Goal: Transaction & Acquisition: Purchase product/service

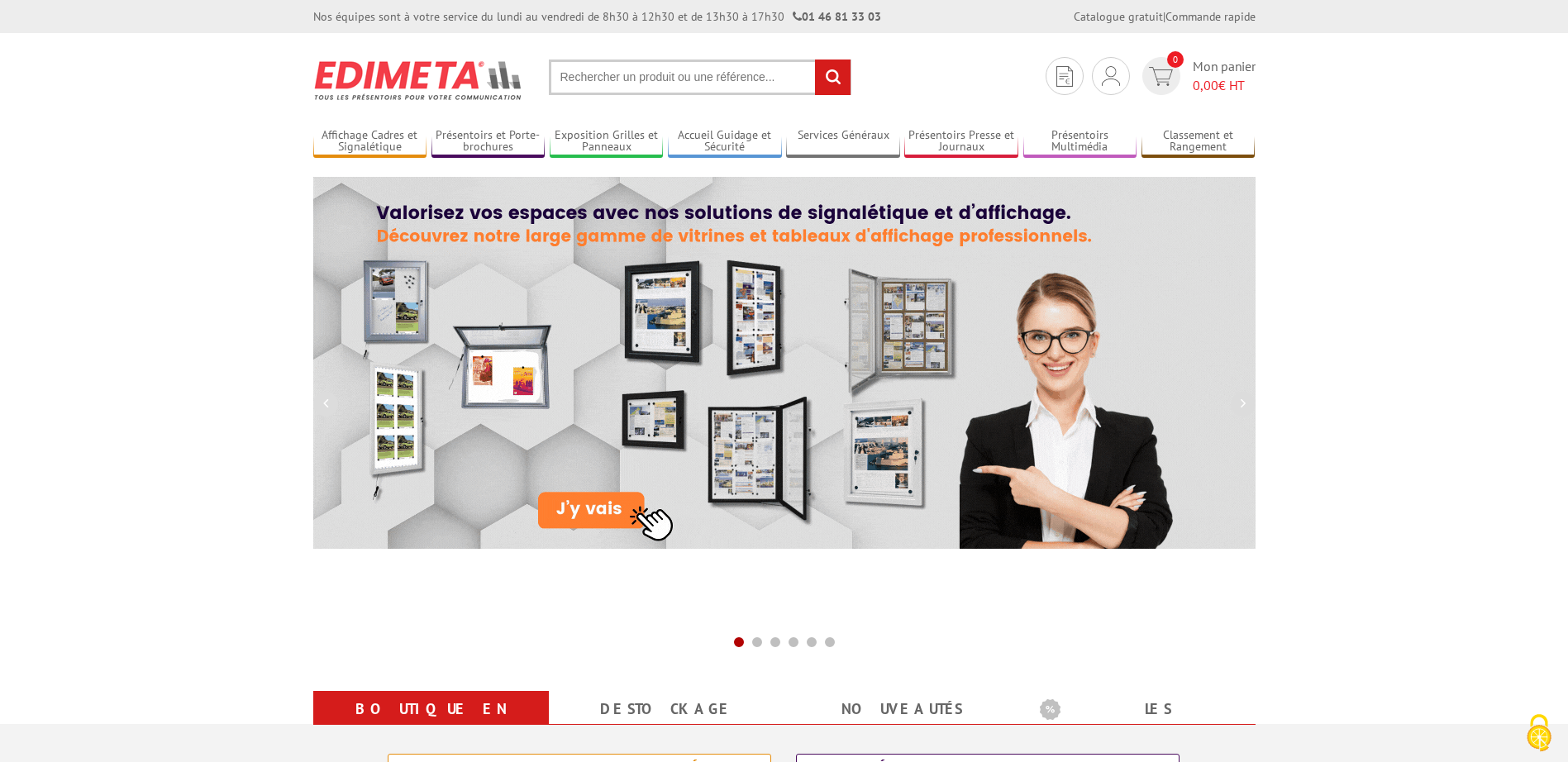
click at [609, 69] on input "text" at bounding box center [700, 77] width 303 height 36
click at [606, 72] on input "text" at bounding box center [700, 77] width 303 height 36
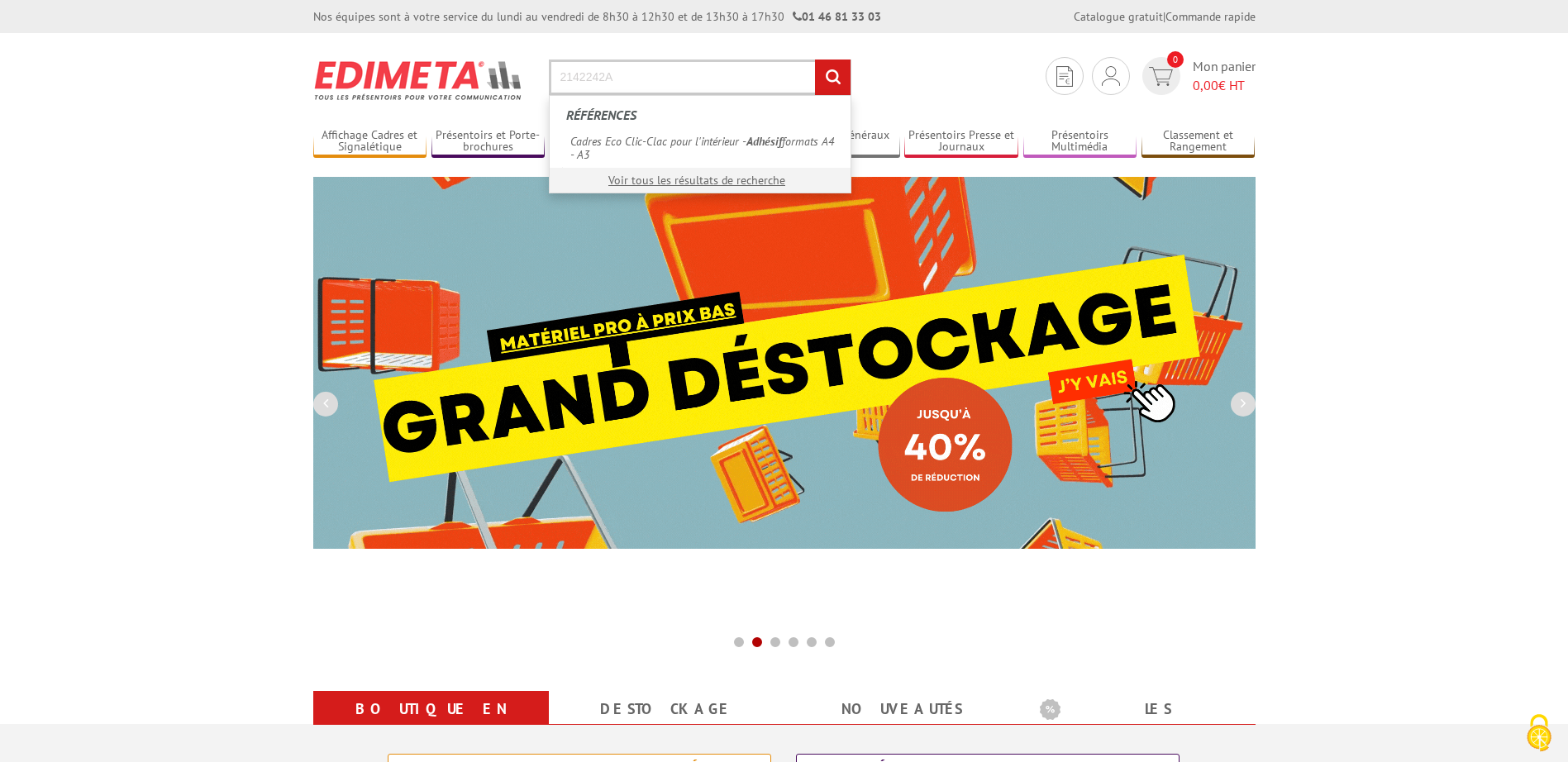
type input "2142242A"
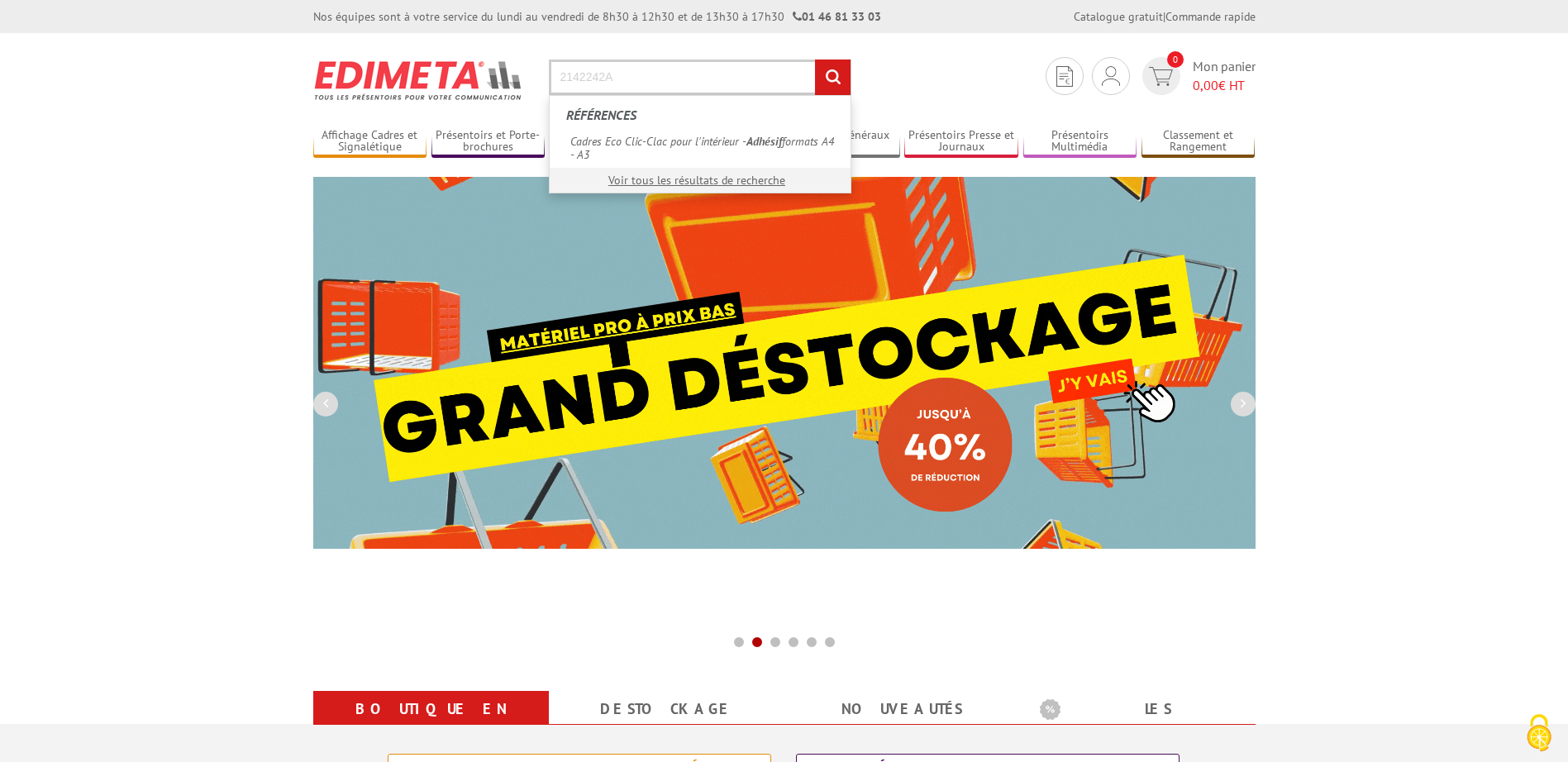
click at [815, 59] on input "rechercher" at bounding box center [833, 77] width 36 height 36
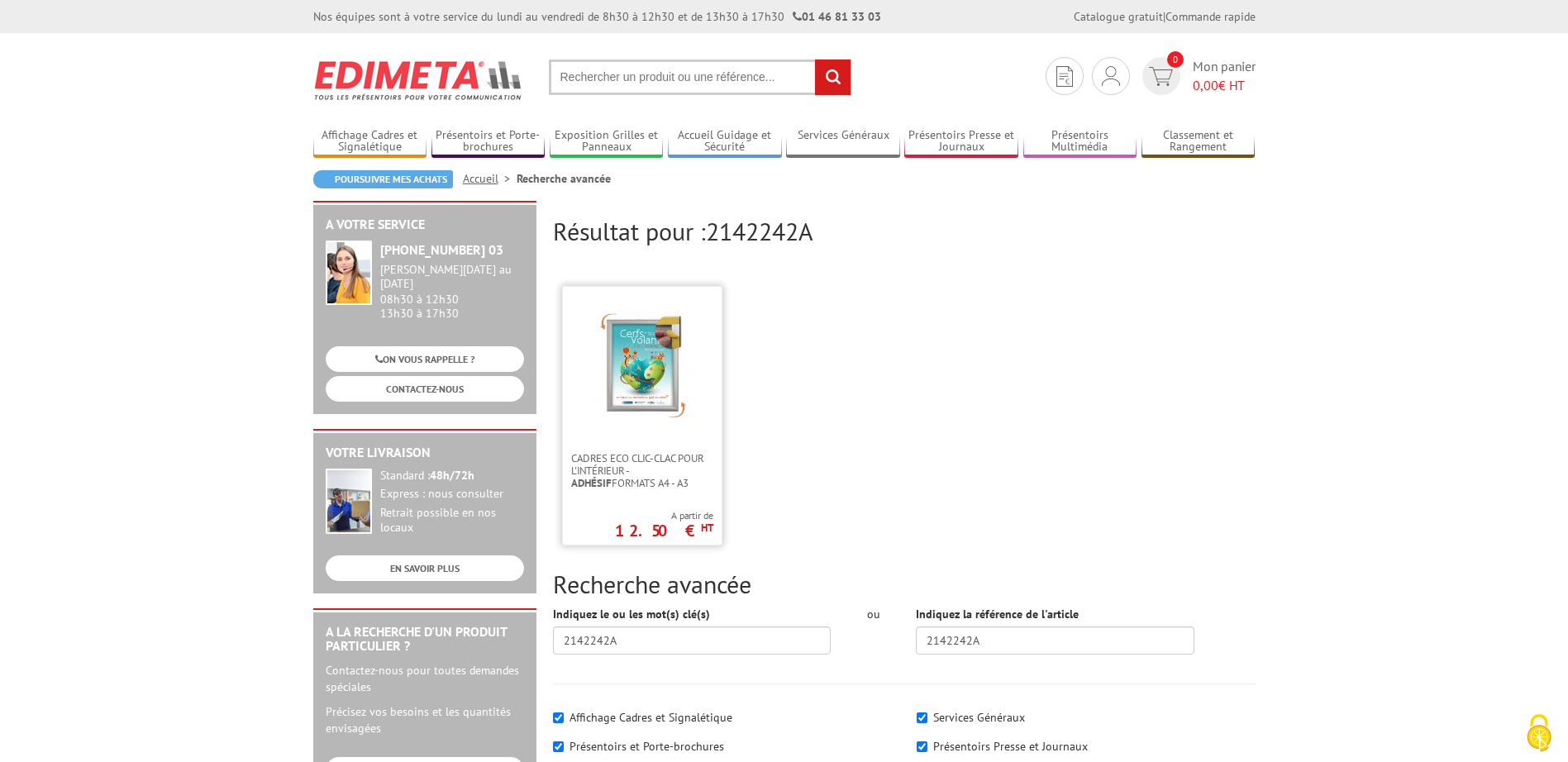
click at [594, 514] on div "Cadres Eco Clic-Clac pour l'intérieur - Adhésif formats A4 - A3 A partir de 12.…" at bounding box center [642, 415] width 160 height 259
click at [641, 449] on link at bounding box center [642, 369] width 158 height 165
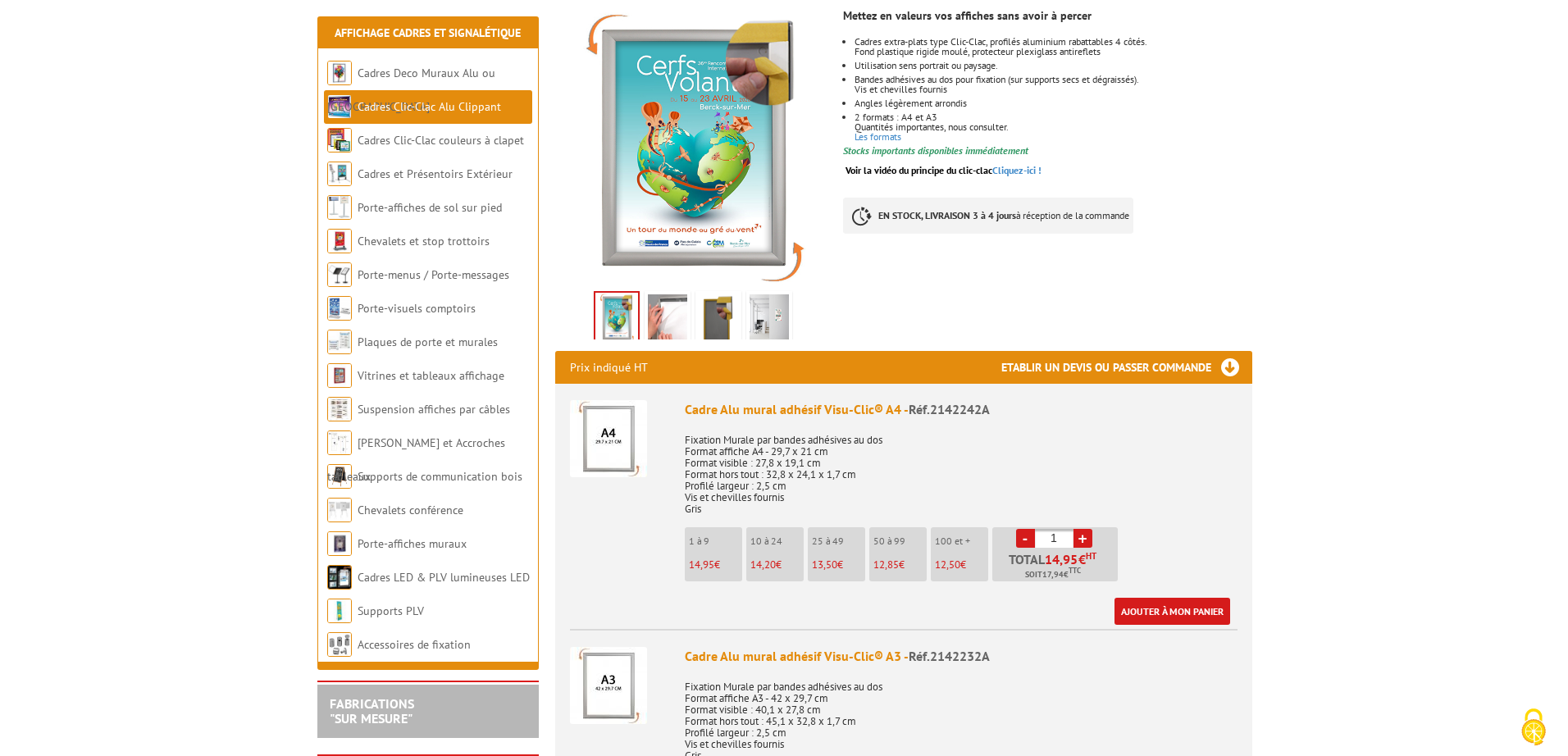
scroll to position [328, 0]
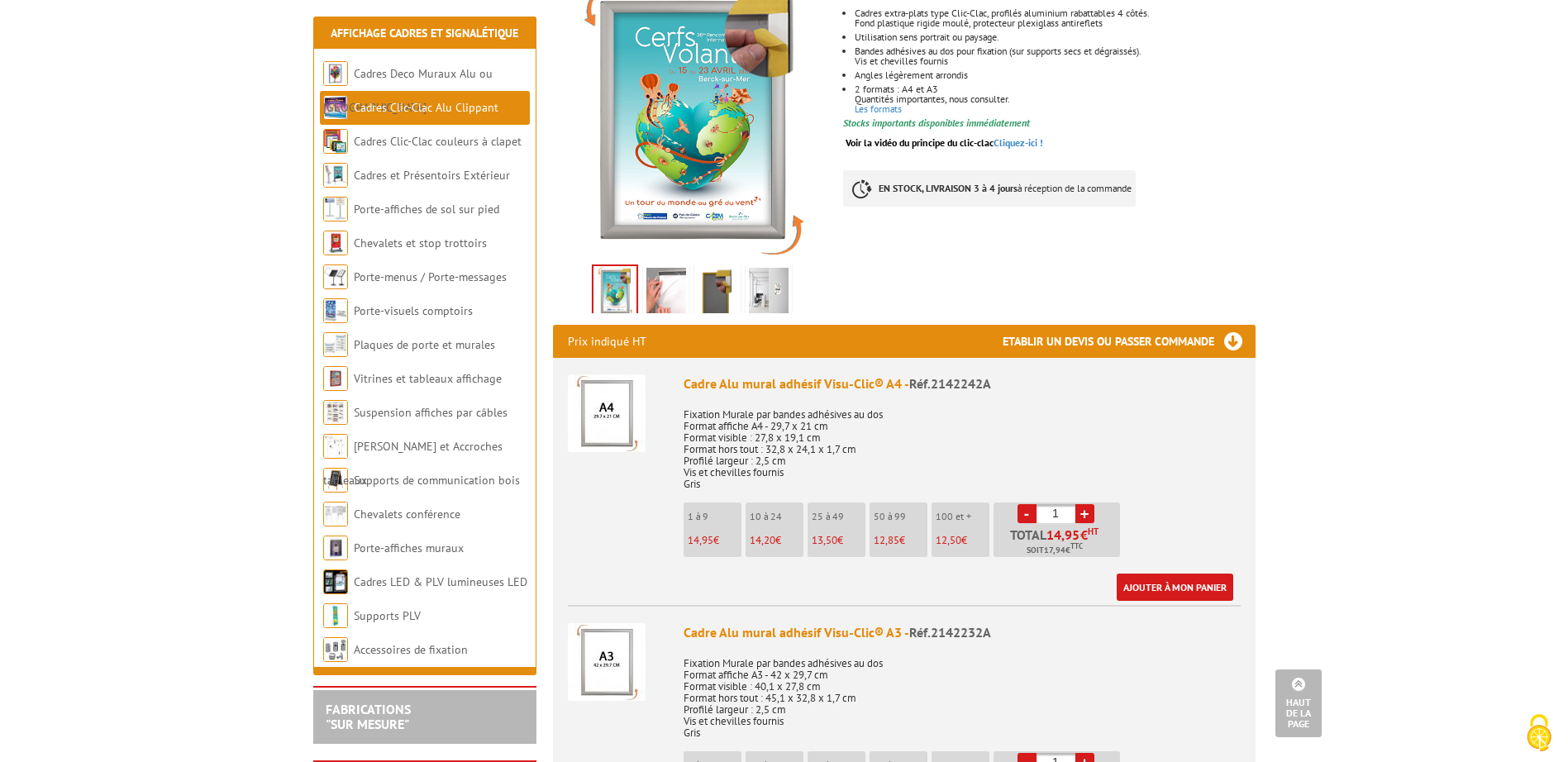
drag, startPoint x: 1051, startPoint y: 492, endPoint x: 1067, endPoint y: 494, distance: 16.1
click at [1067, 504] on input "1" at bounding box center [1056, 514] width 39 height 19
type input "4"
click at [1172, 574] on link "Ajouter à mon panier" at bounding box center [1175, 587] width 117 height 28
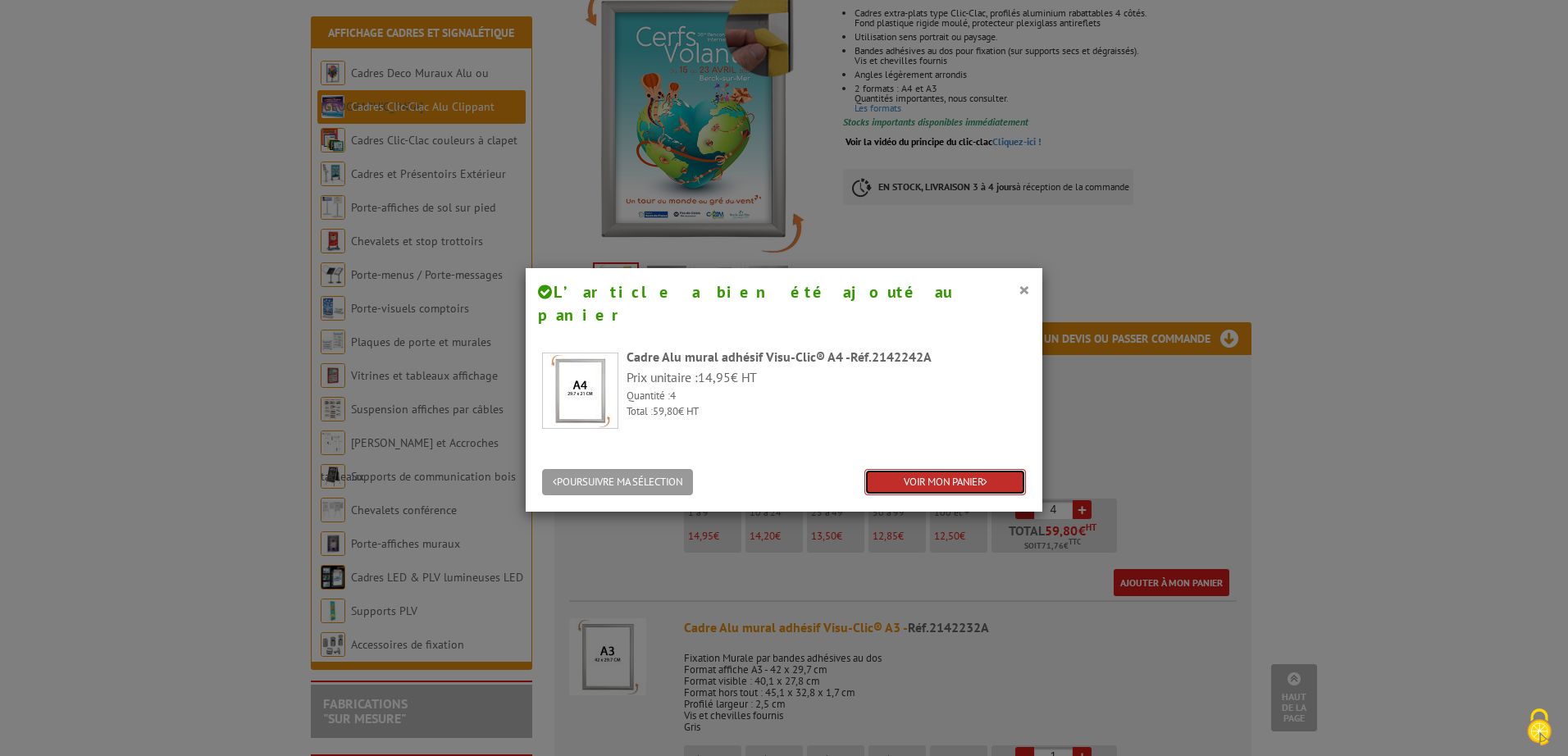
click at [949, 469] on link "VOIR MON PANIER" at bounding box center [944, 482] width 161 height 27
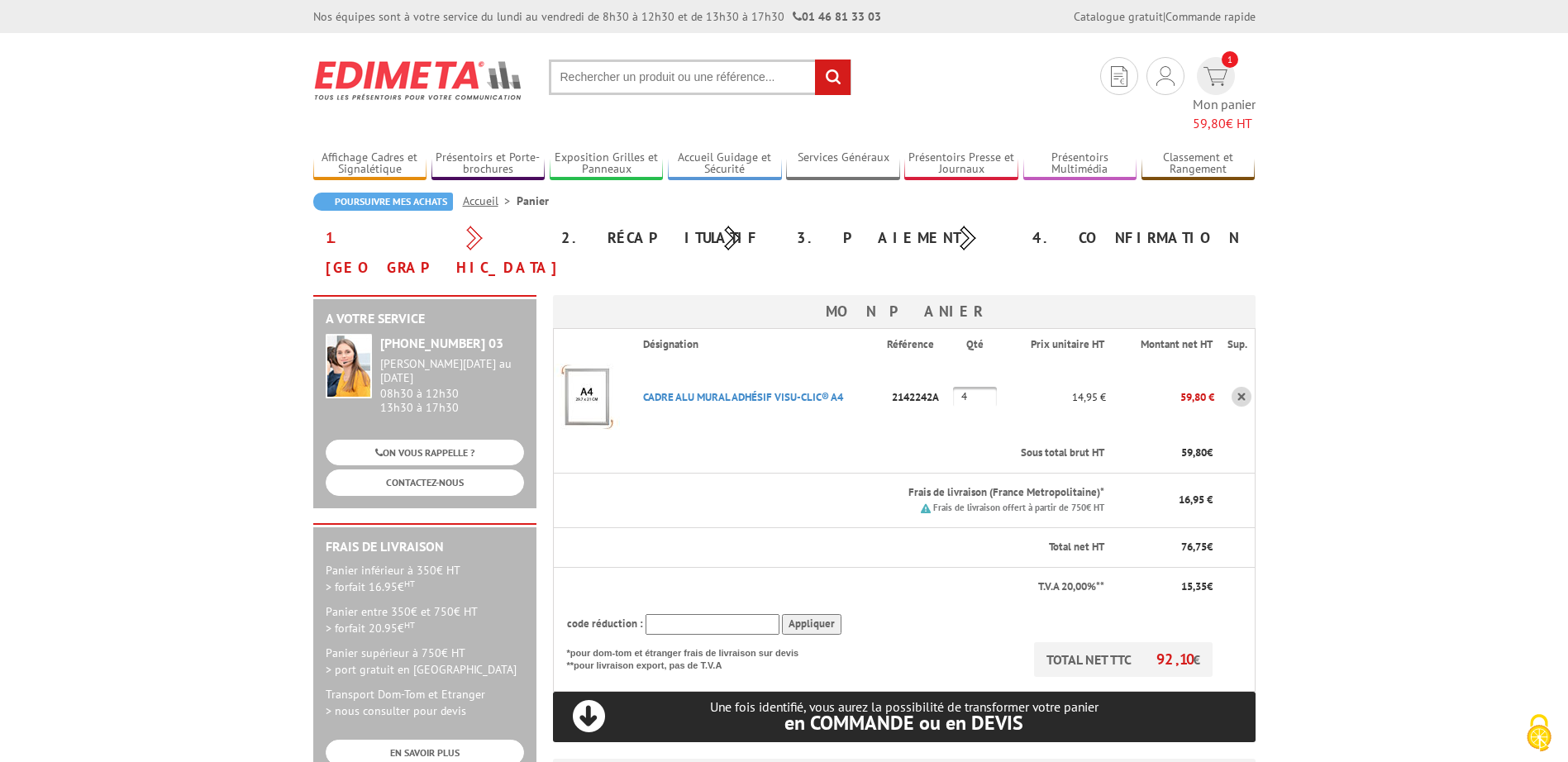
click at [974, 528] on th "Total net HT" at bounding box center [830, 548] width 554 height 40
click at [1011, 502] on small "Frais de livraison offert à partir de 750€ HT" at bounding box center [1019, 508] width 171 height 12
click at [1360, 208] on body "Nos équipes sont à votre service du lundi au vendredi de 8h30 à 12h30 et de 13h…" at bounding box center [784, 721] width 1568 height 1442
click at [755, 390] on link "CADRE ALU MURAL ADHéSIF VISU-CLIC® A4" at bounding box center [744, 397] width 200 height 14
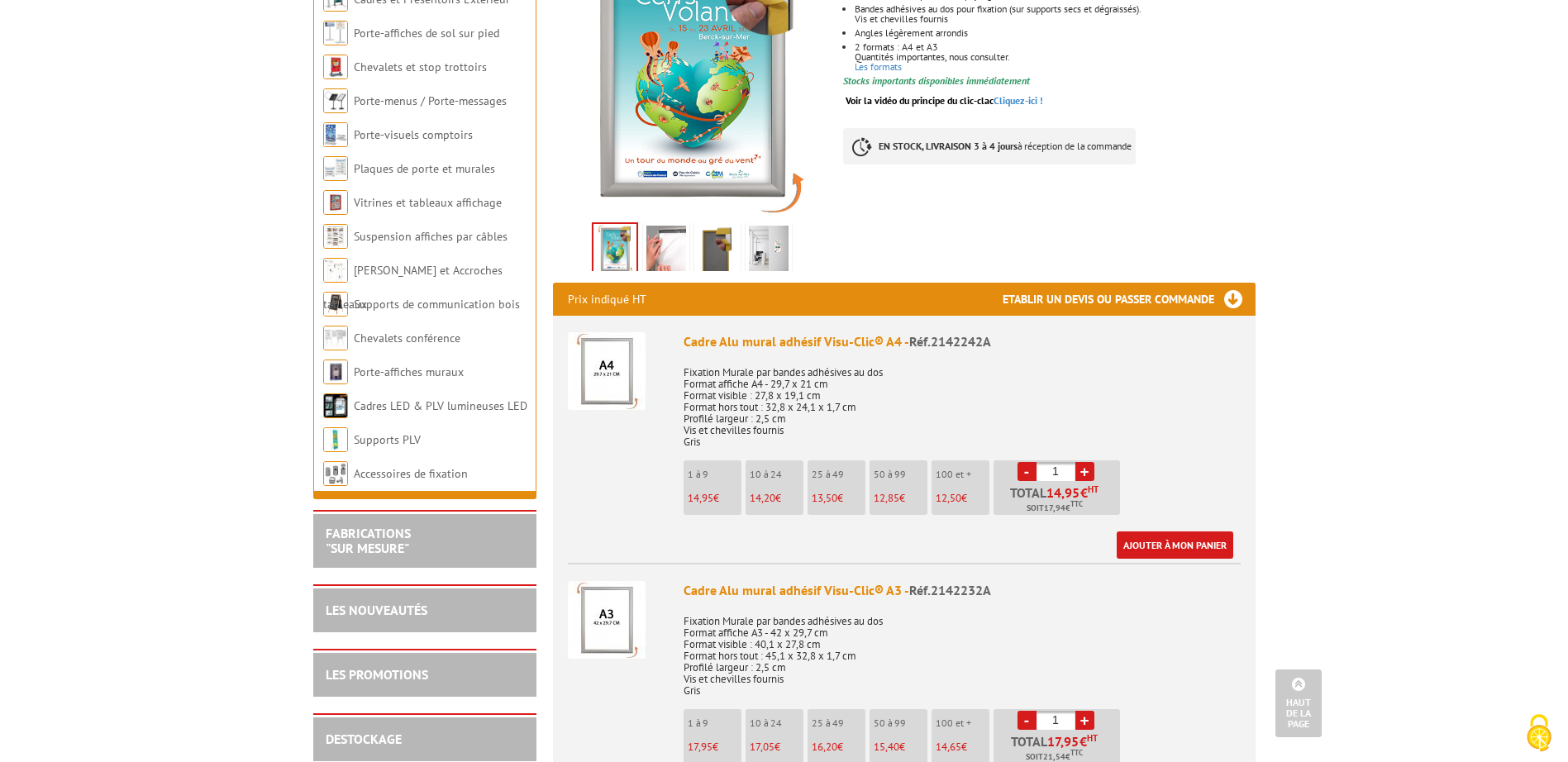
scroll to position [414, 0]
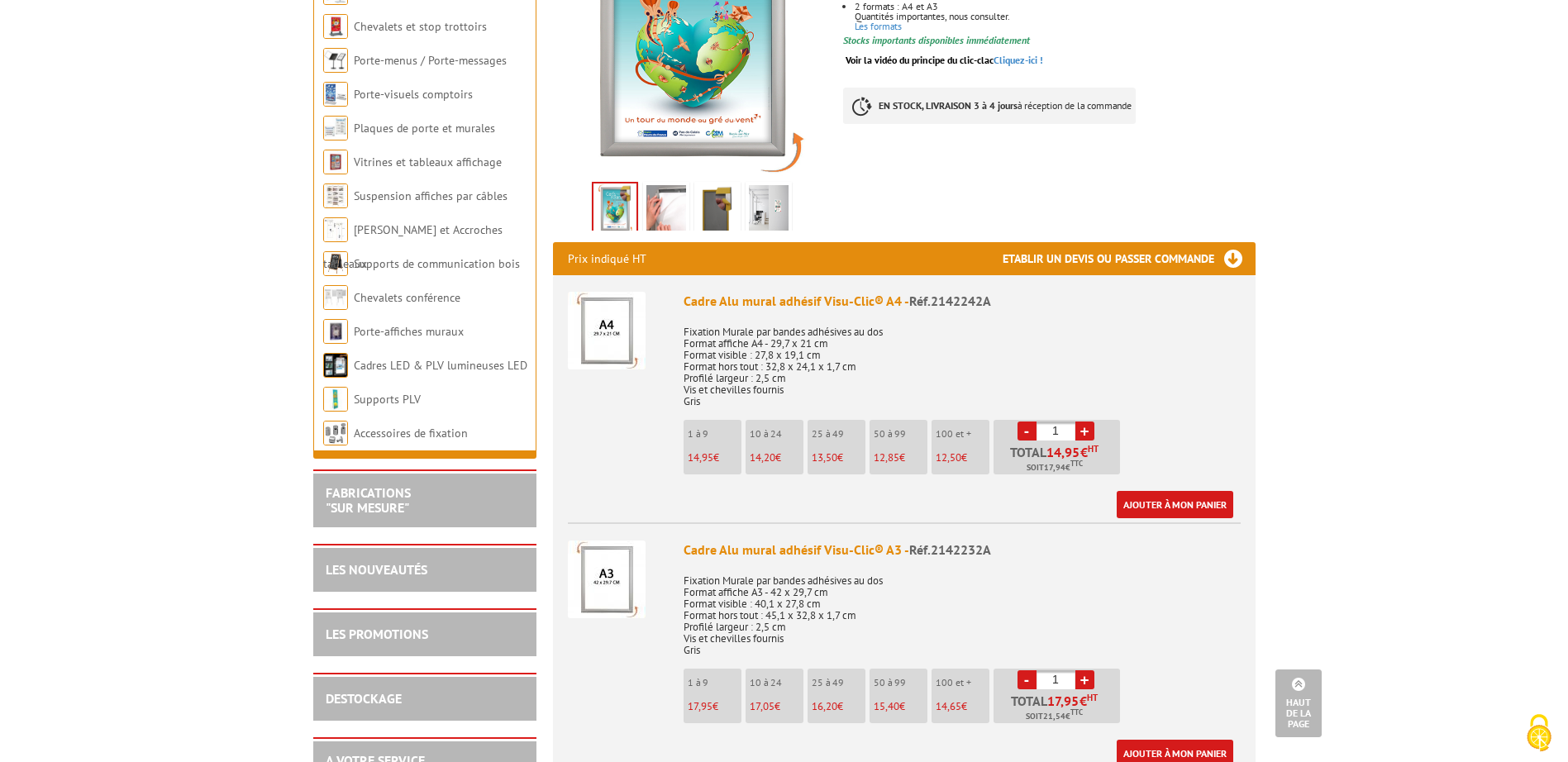
click at [730, 361] on p "Fixation Murale par bandes adhésives au dos Format affiche A4 - 29,7 x 21 cm Fo…" at bounding box center [962, 361] width 557 height 93
click at [624, 304] on img at bounding box center [606, 330] width 78 height 78
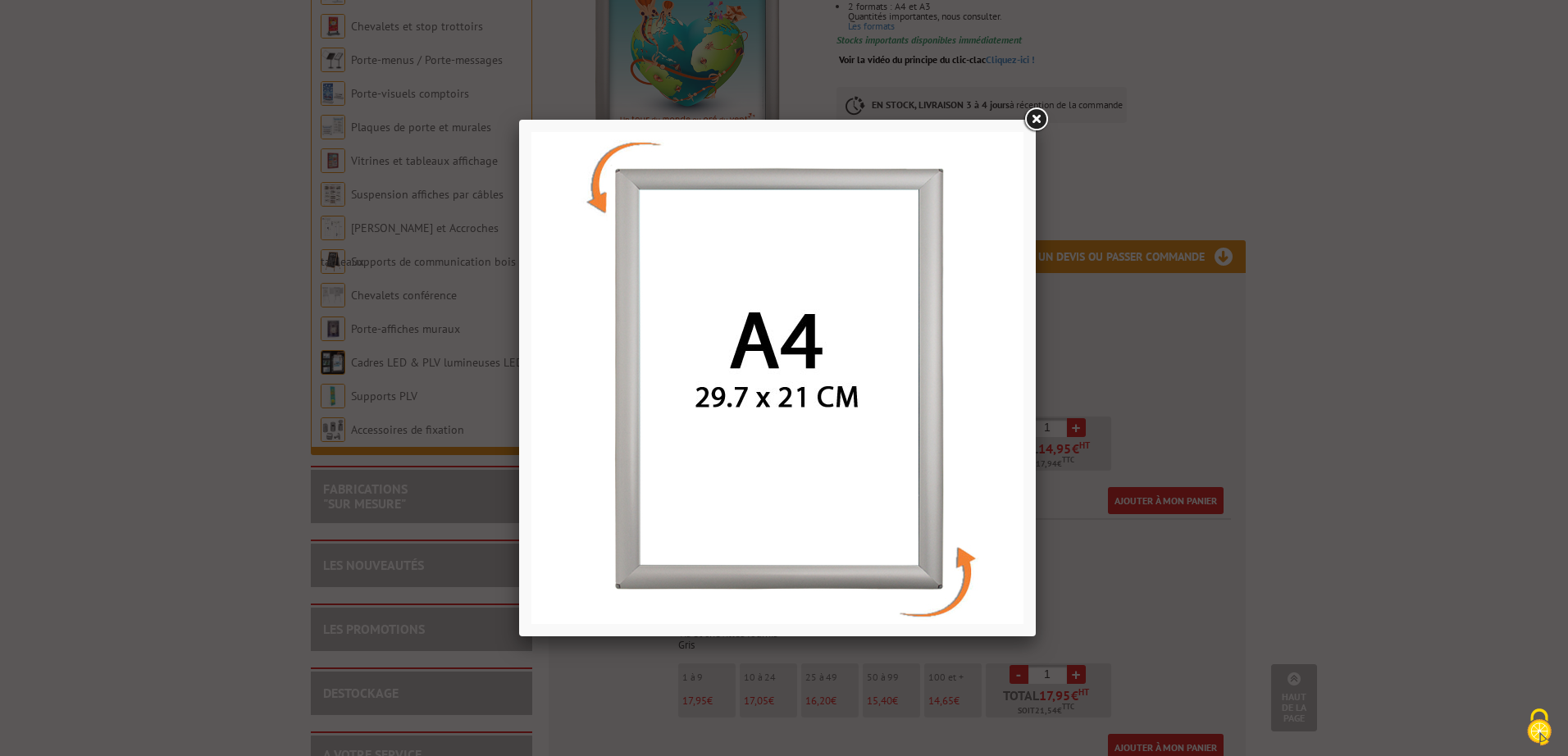
click at [1034, 117] on link at bounding box center [1036, 120] width 30 height 30
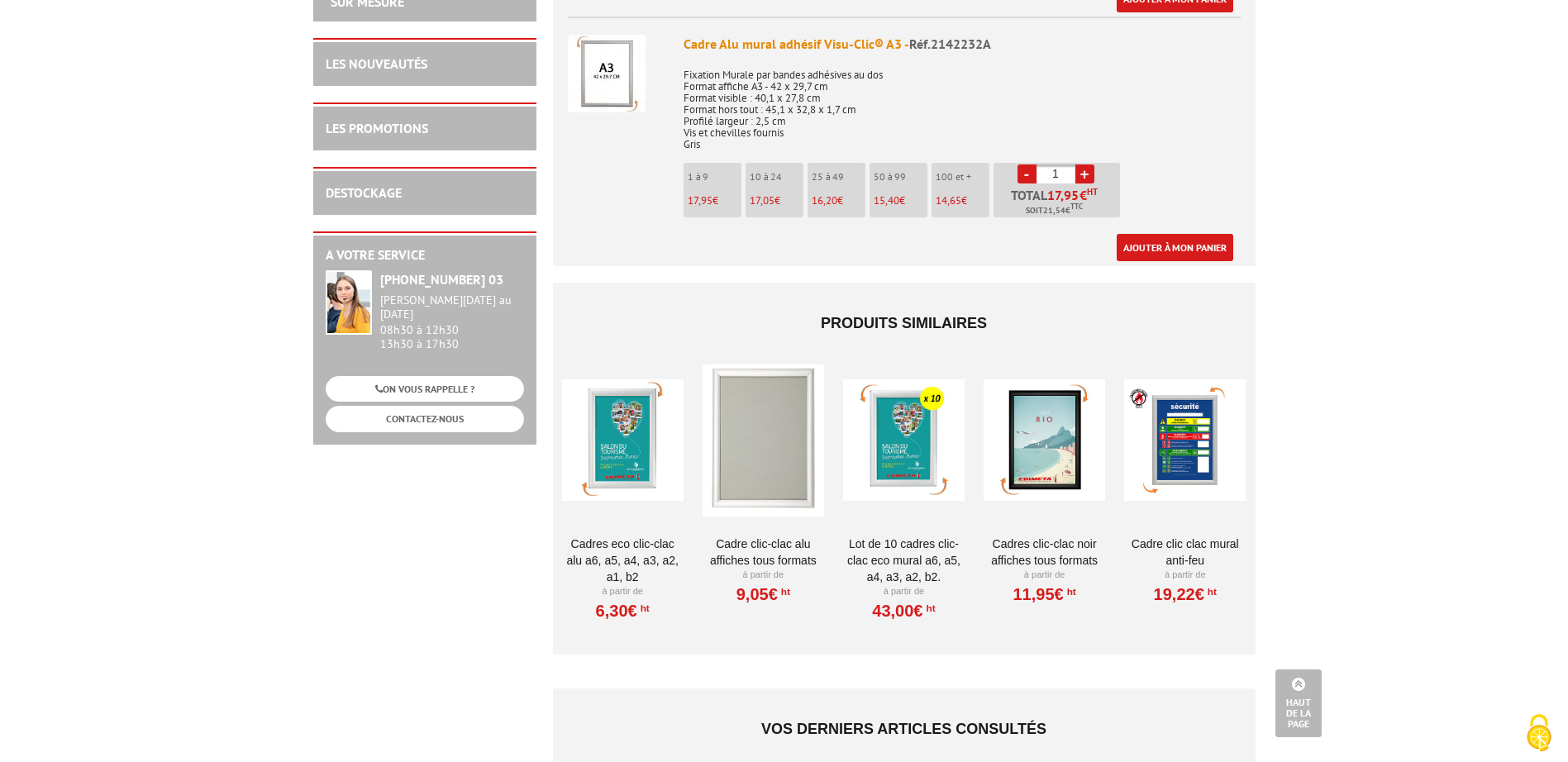
scroll to position [1075, 0]
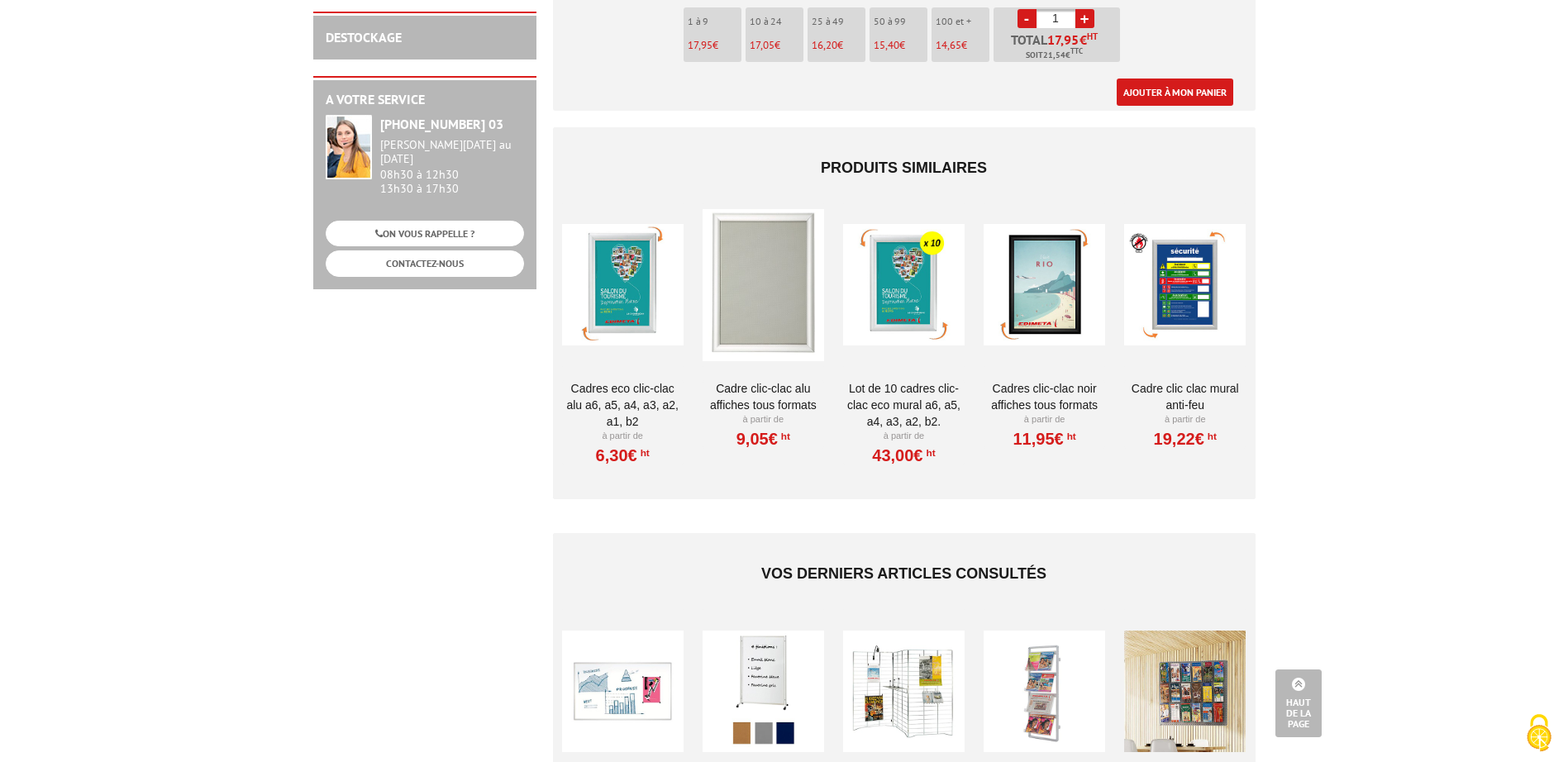
click at [920, 380] on link "Lot de 10 cadres Clic-Clac Eco mural A6, A5, A4, A3, A2, B2." at bounding box center [904, 405] width 122 height 50
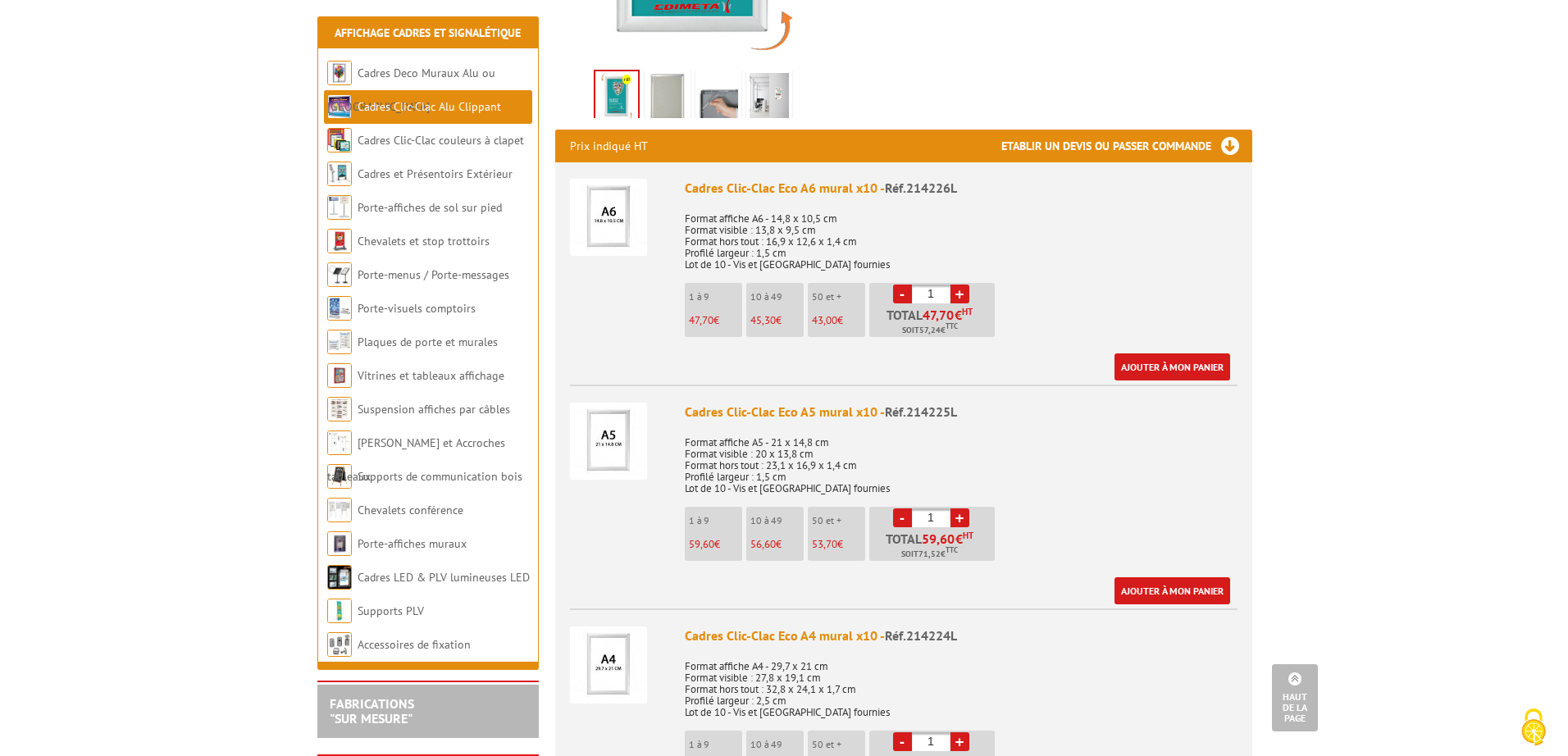
scroll to position [739, 0]
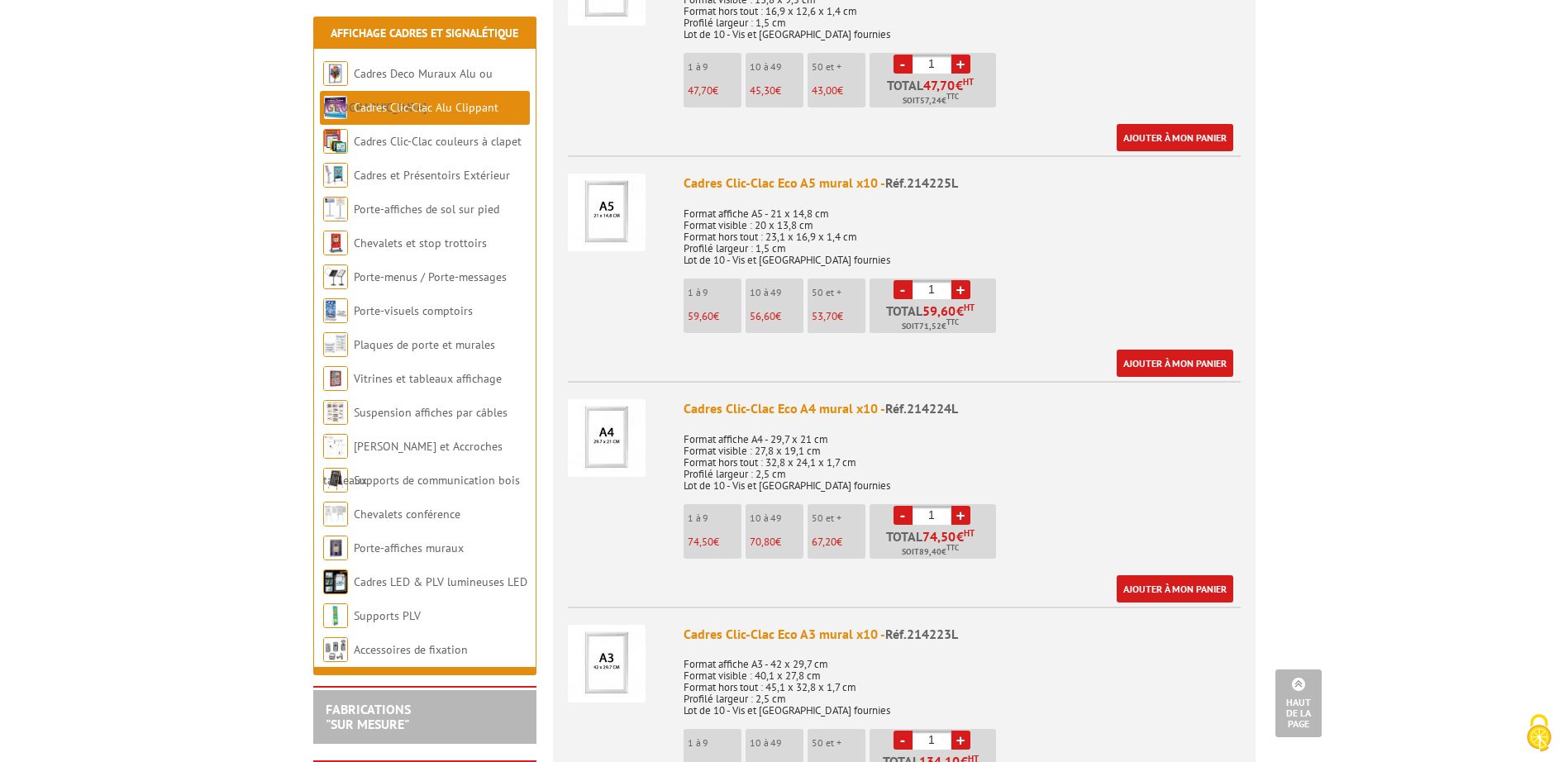
click at [881, 423] on p "Format affiche A4 - 29,7 x 21 cm Format visible : 27,8 x 19,1 cm Format hors to…" at bounding box center [962, 457] width 557 height 69
click at [750, 513] on p "10 à 49" at bounding box center [777, 519] width 53 height 12
click at [795, 513] on p "10 à 49" at bounding box center [777, 519] width 53 height 12
click at [1193, 575] on link "Ajouter à mon panier" at bounding box center [1175, 589] width 117 height 28
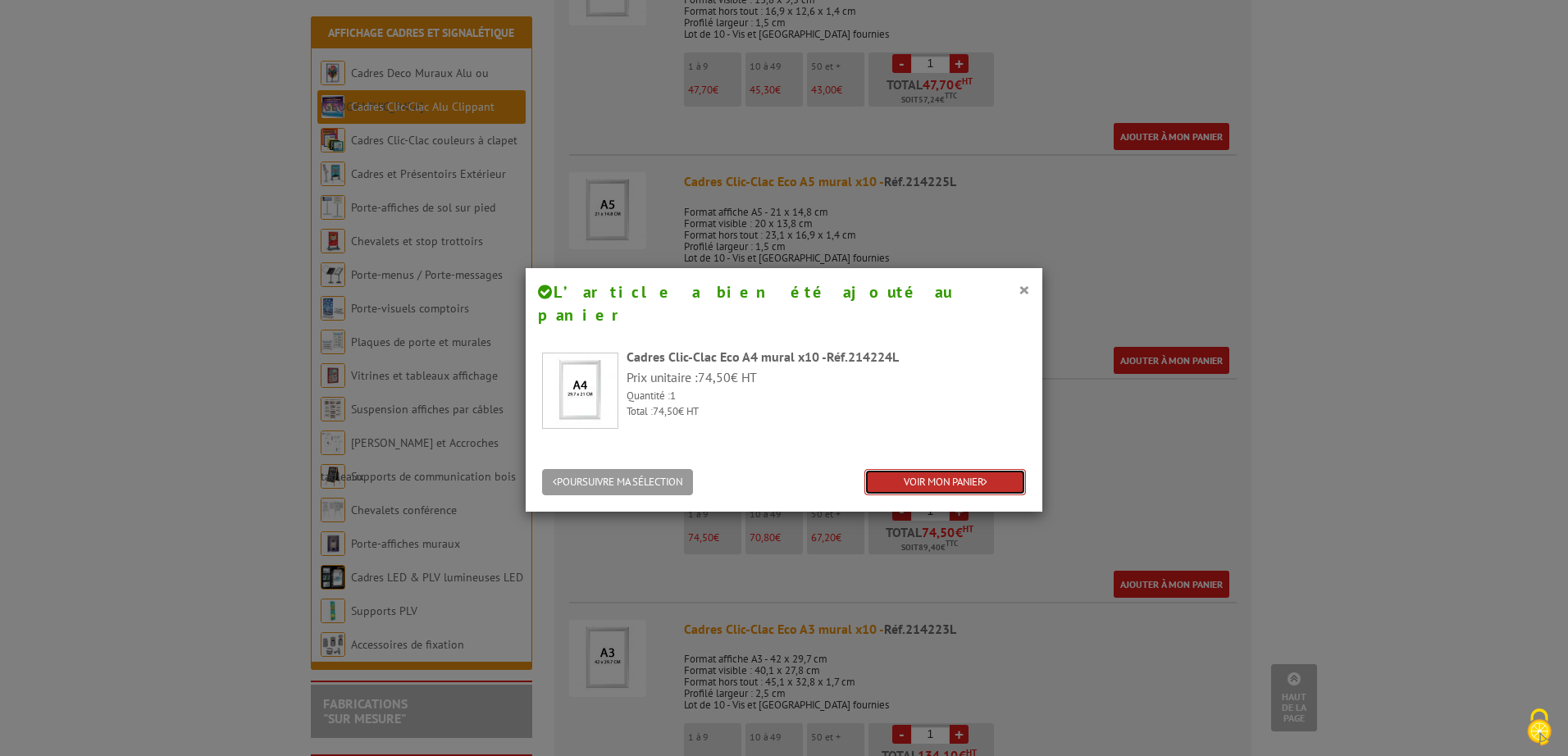
click at [919, 469] on link "VOIR MON PANIER" at bounding box center [944, 482] width 161 height 27
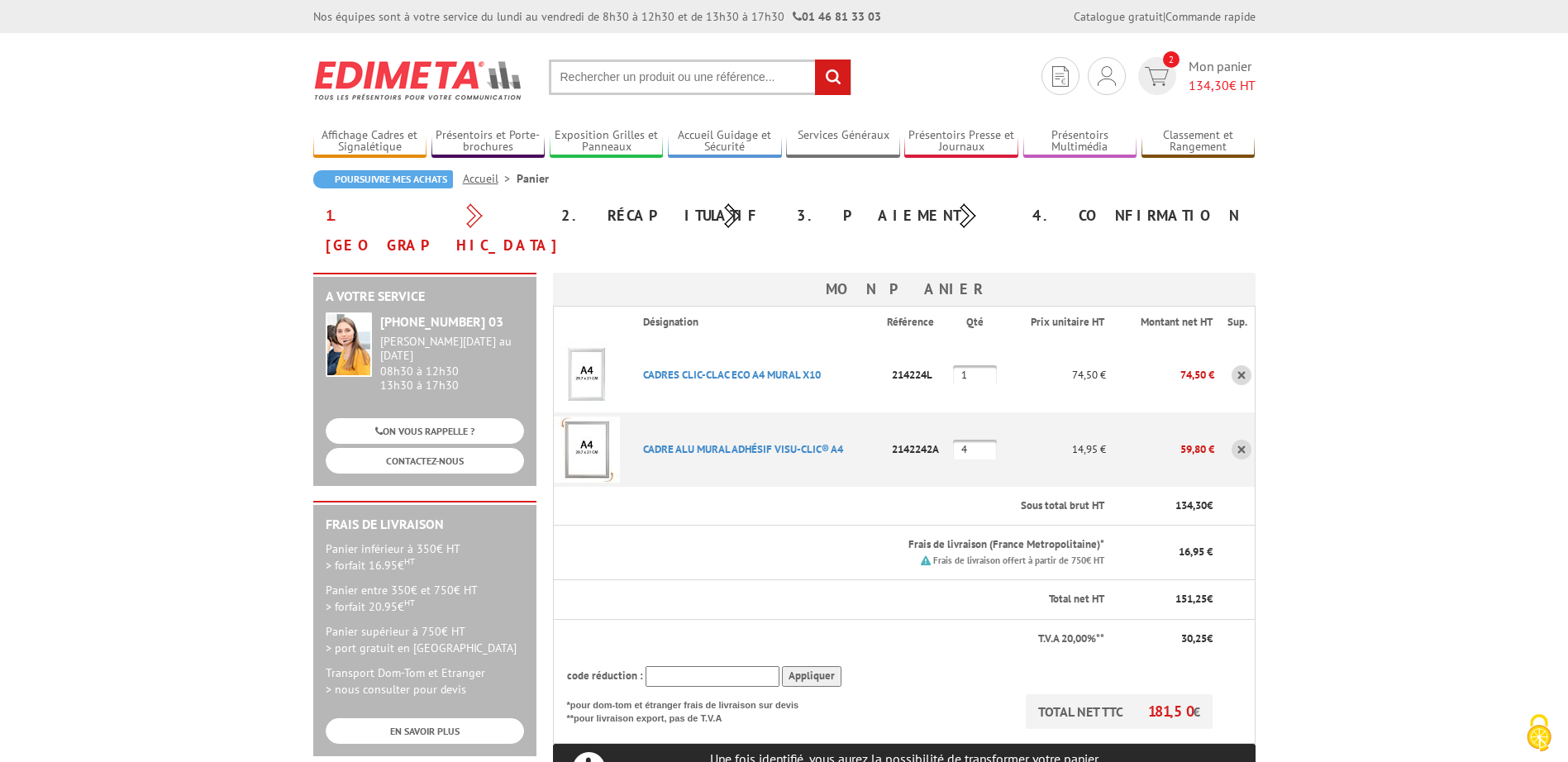
click at [1248, 440] on link at bounding box center [1242, 450] width 20 height 20
